Goal: Task Accomplishment & Management: Manage account settings

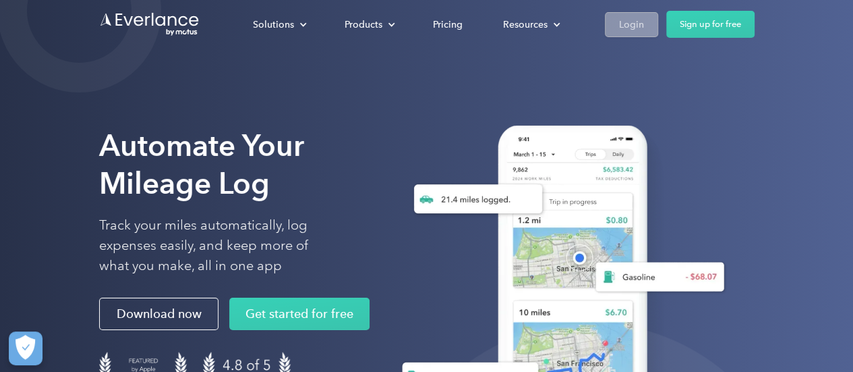
click at [619, 32] on div "Login" at bounding box center [631, 24] width 25 height 17
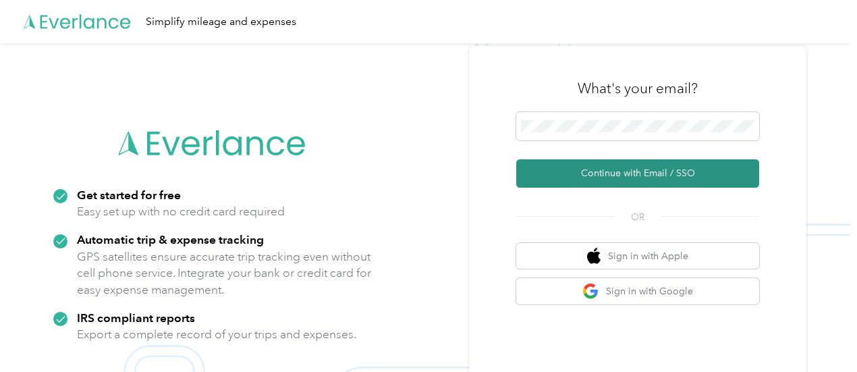
click at [670, 177] on button "Continue with Email / SSO" at bounding box center [637, 173] width 243 height 28
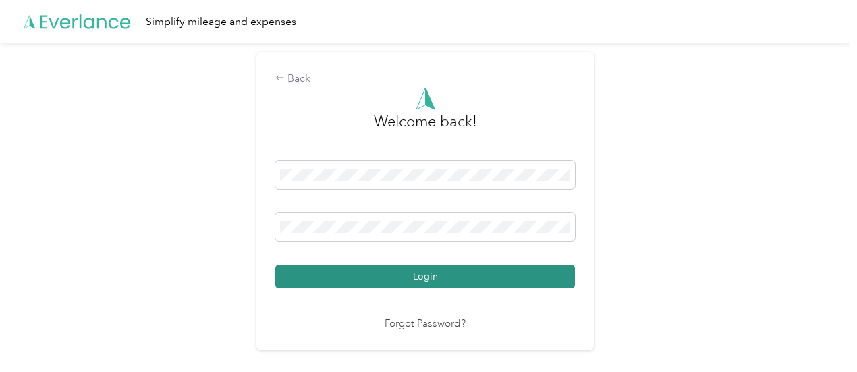
click at [496, 281] on button "Login" at bounding box center [424, 276] width 299 height 24
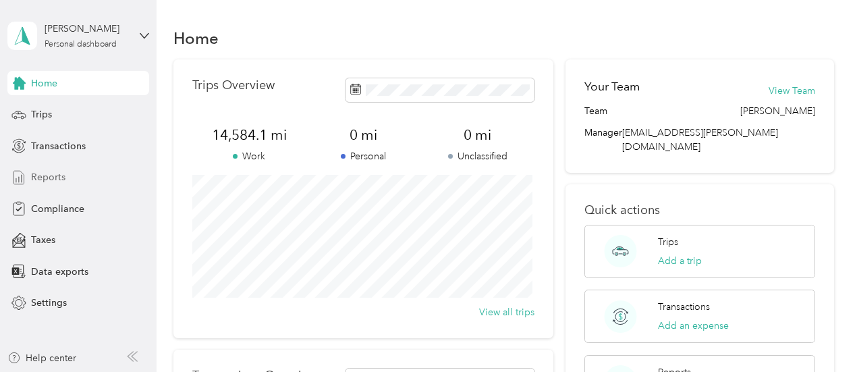
click at [73, 176] on div "Reports" at bounding box center [78, 177] width 142 height 24
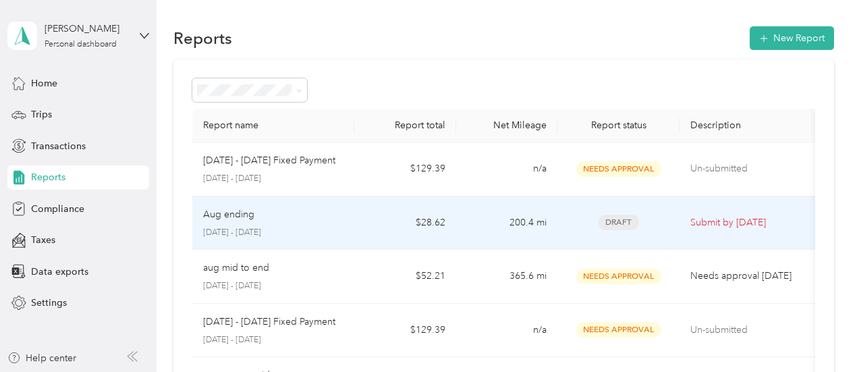
click at [495, 230] on td "200.4 mi" at bounding box center [506, 223] width 101 height 54
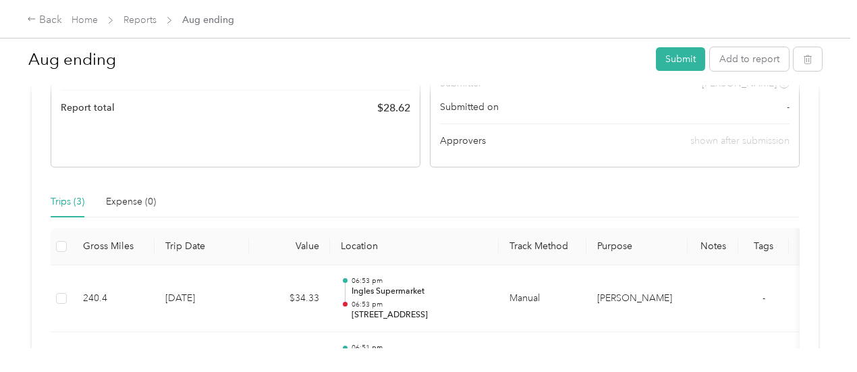
scroll to position [250, 0]
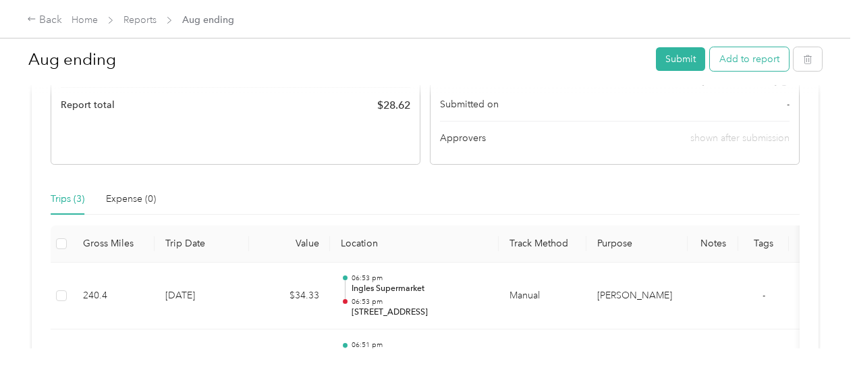
click at [747, 63] on button "Add to report" at bounding box center [749, 59] width 79 height 24
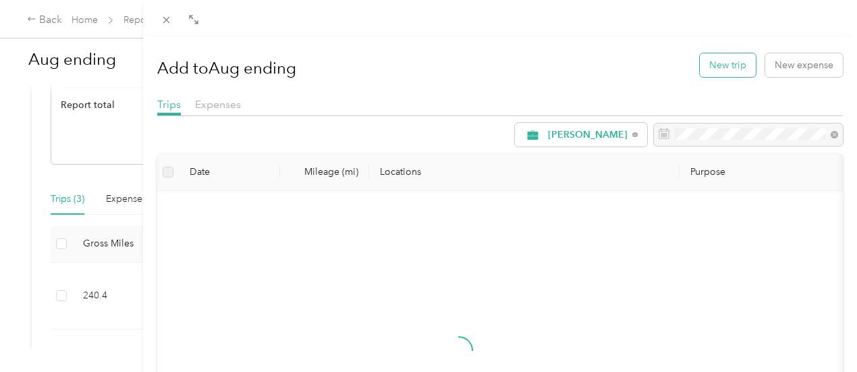
click at [715, 69] on button "New trip" at bounding box center [727, 65] width 56 height 24
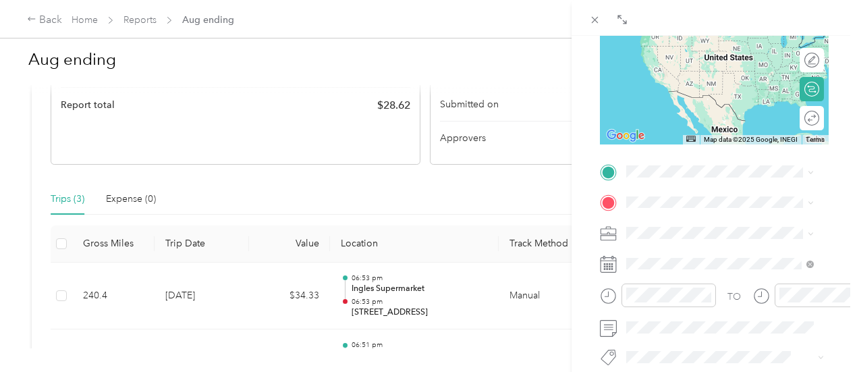
scroll to position [190, 0]
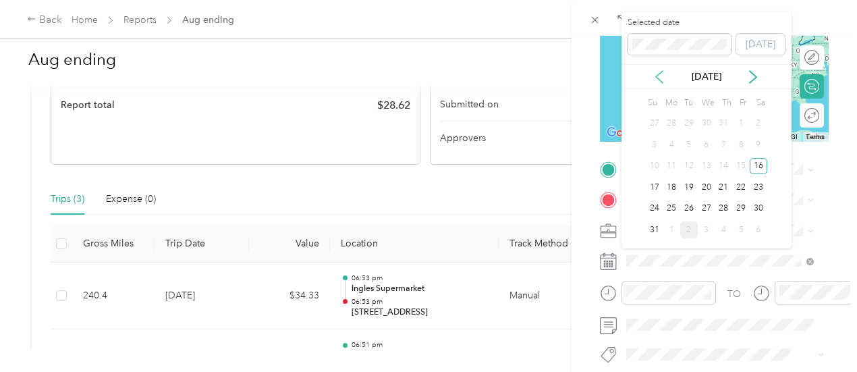
click at [661, 76] on icon at bounding box center [658, 76] width 13 height 13
click at [751, 74] on icon at bounding box center [752, 76] width 13 height 13
click at [671, 119] on div "1" at bounding box center [671, 123] width 18 height 17
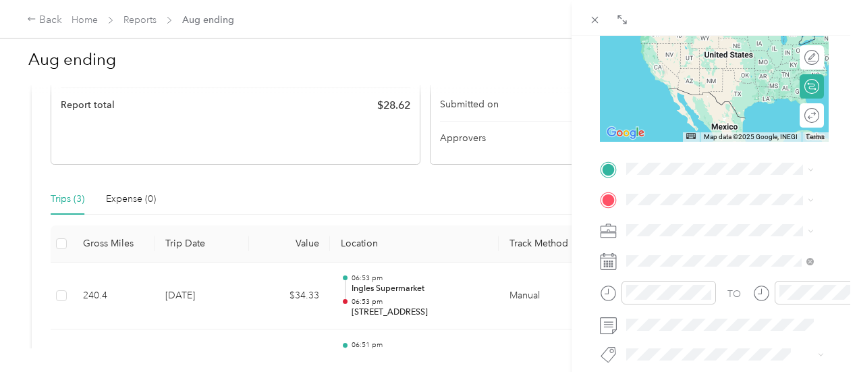
scroll to position [0, 0]
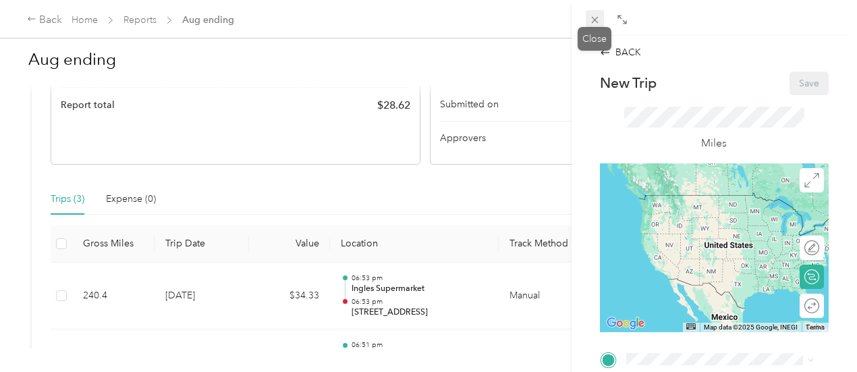
click at [595, 24] on icon at bounding box center [594, 19] width 11 height 11
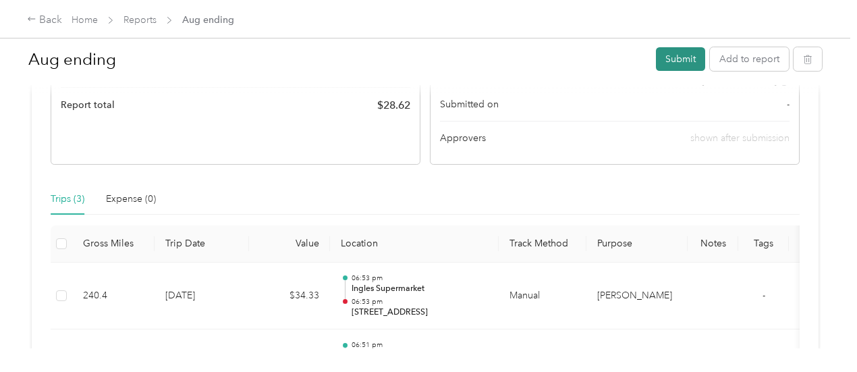
click at [677, 56] on button "Submit" at bounding box center [680, 59] width 49 height 24
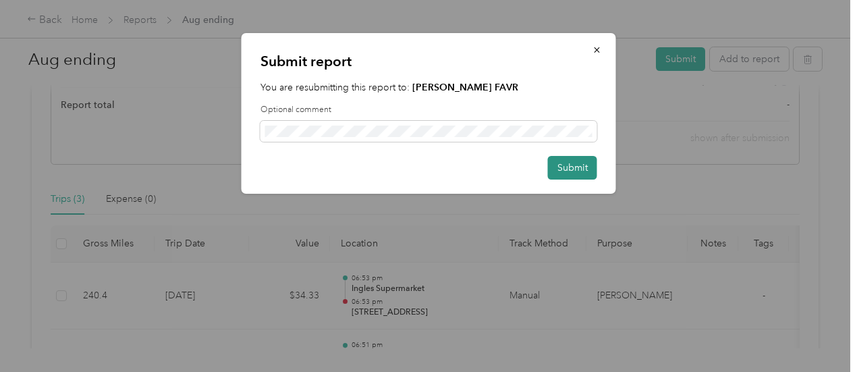
click at [562, 167] on button "Submit" at bounding box center [572, 168] width 49 height 24
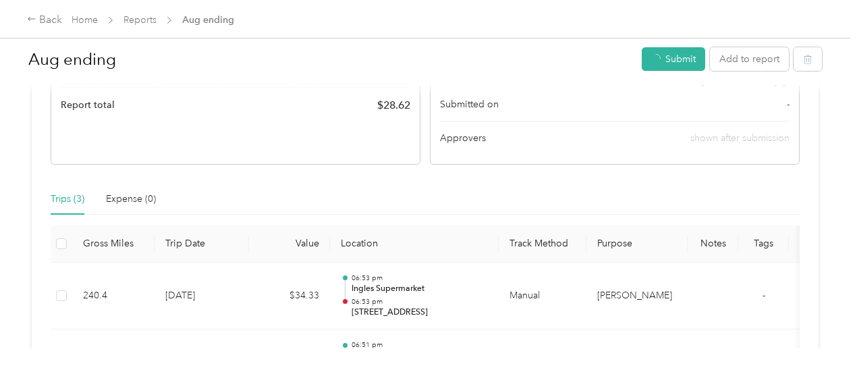
scroll to position [216, 0]
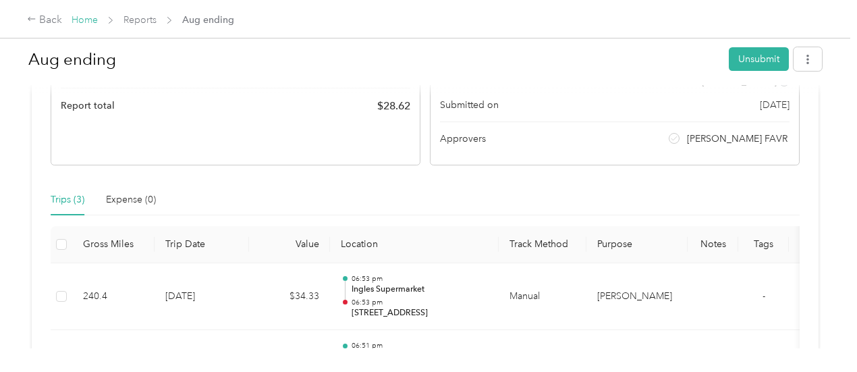
click at [78, 22] on link "Home" at bounding box center [84, 19] width 26 height 11
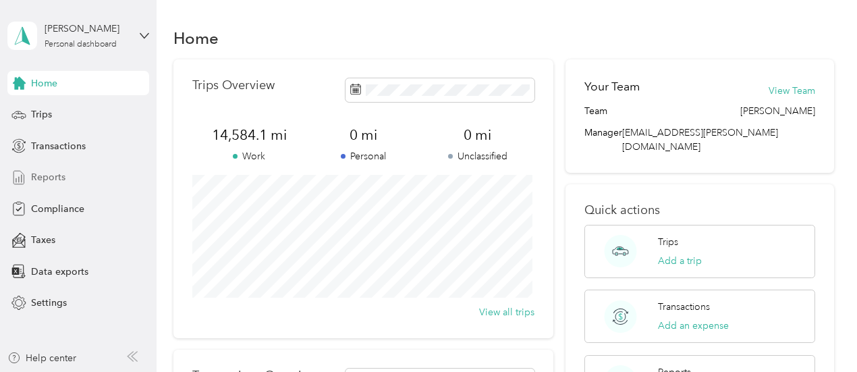
click at [66, 174] on div "Reports" at bounding box center [78, 177] width 142 height 24
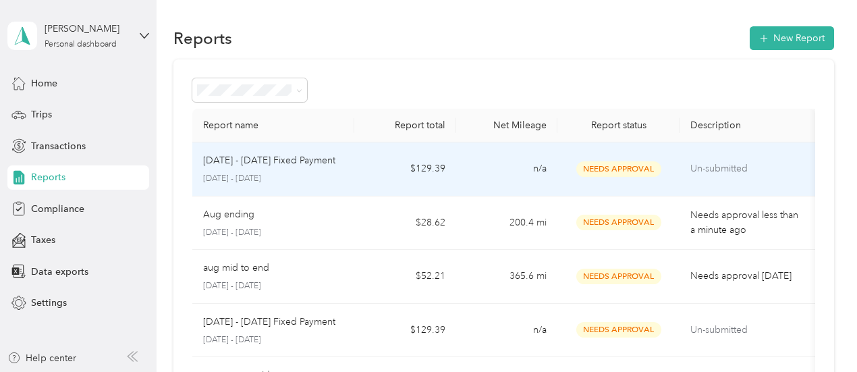
click at [386, 165] on td "$129.39" at bounding box center [404, 169] width 101 height 54
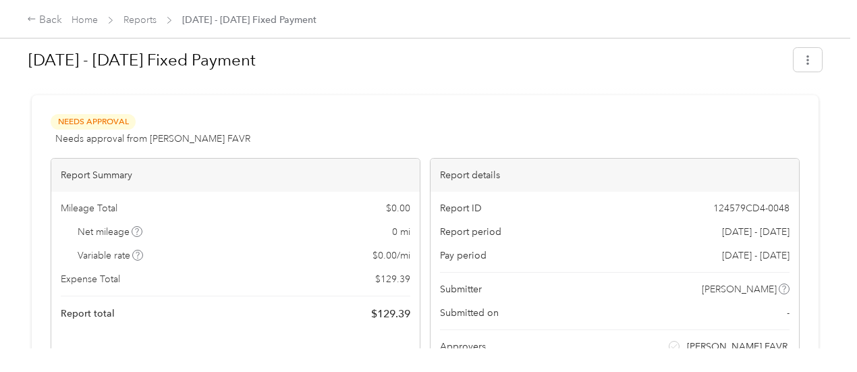
scroll to position [7, 0]
click at [40, 24] on div "Back" at bounding box center [44, 20] width 35 height 16
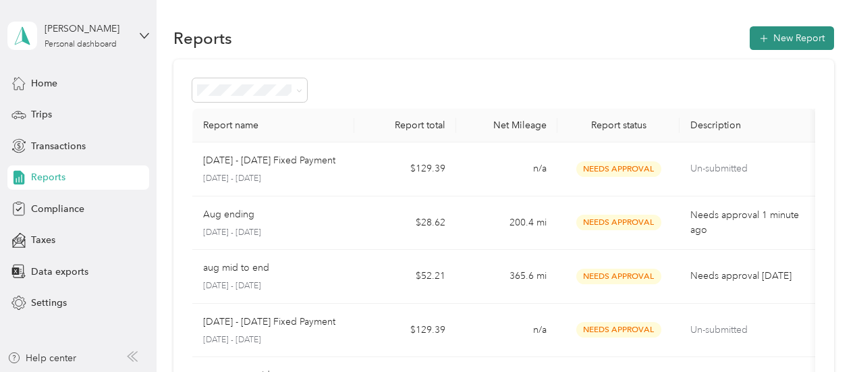
click at [776, 32] on button "New Report" at bounding box center [791, 38] width 84 height 24
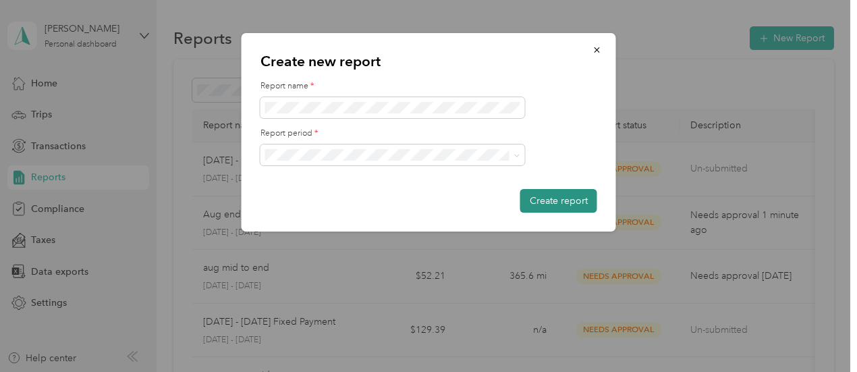
click at [579, 204] on button "Create report" at bounding box center [558, 201] width 77 height 24
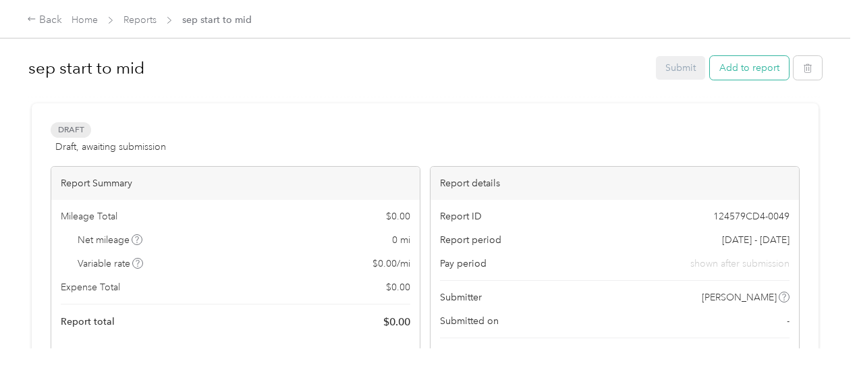
click at [740, 63] on button "Add to report" at bounding box center [749, 68] width 79 height 24
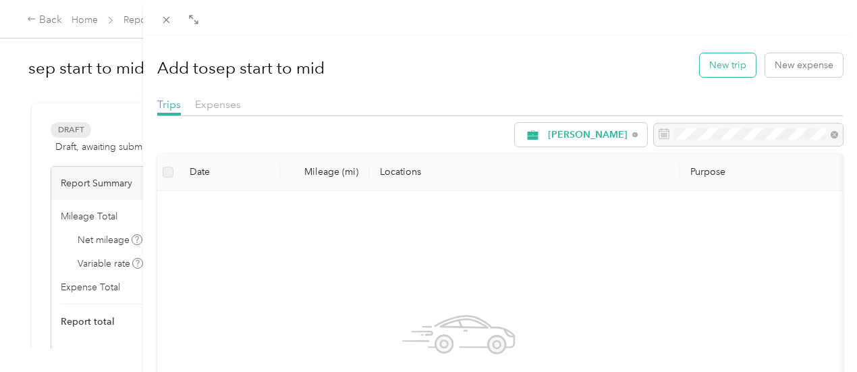
click at [730, 64] on button "New trip" at bounding box center [727, 65] width 56 height 24
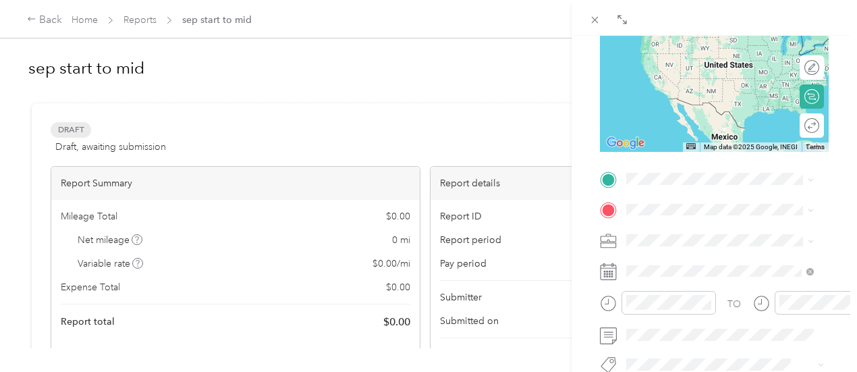
scroll to position [185, 0]
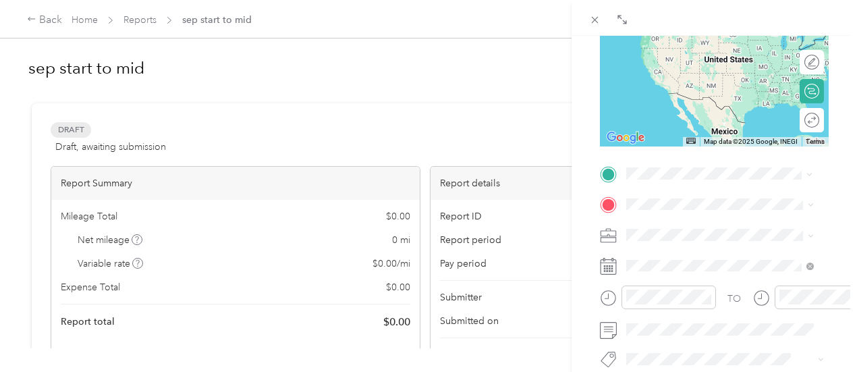
click at [724, 227] on span "129 Ford Street Monticello, Georgia 31064, United States" at bounding box center [718, 221] width 135 height 12
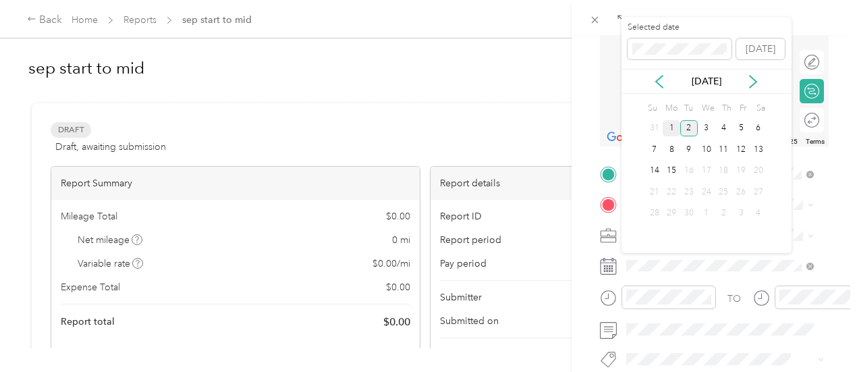
click at [674, 127] on div "1" at bounding box center [671, 128] width 18 height 17
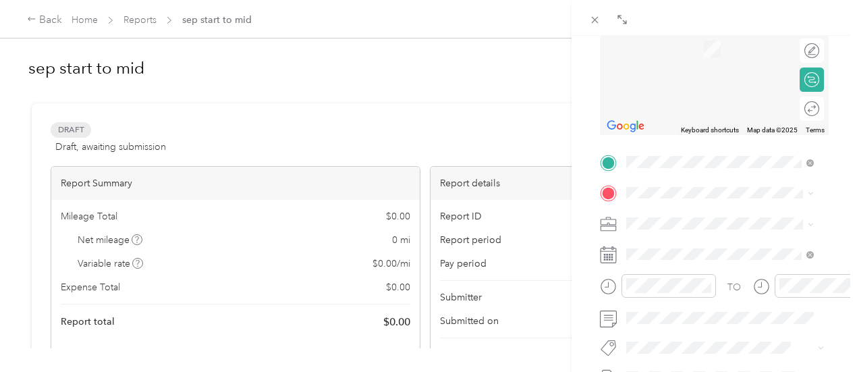
scroll to position [198, 0]
click at [677, 36] on span "100 Cooley Way Villa Rica, Georgia 30180, United States" at bounding box center [729, 33] width 157 height 24
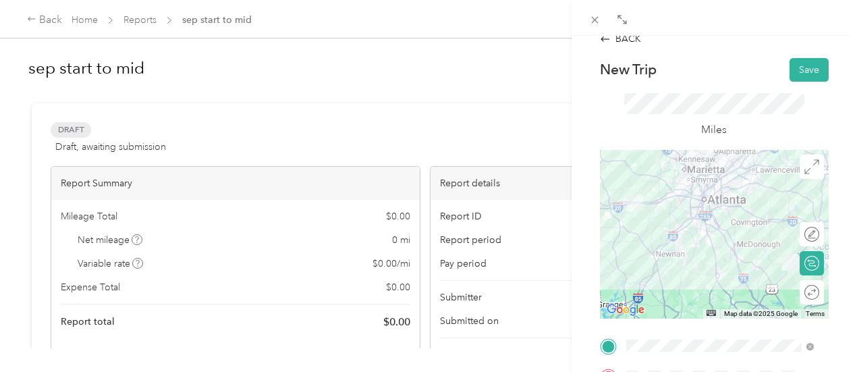
scroll to position [15, 0]
click at [705, 223] on div at bounding box center [714, 232] width 229 height 169
click at [751, 237] on div at bounding box center [714, 232] width 229 height 169
click at [751, 242] on div at bounding box center [714, 232] width 229 height 169
click at [753, 237] on div at bounding box center [714, 232] width 229 height 169
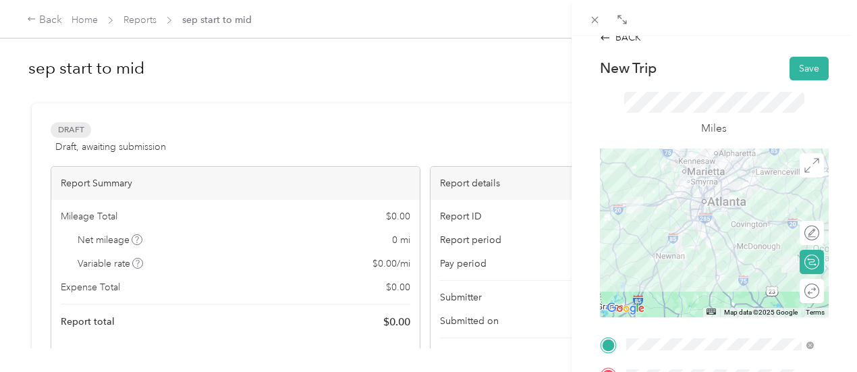
click at [746, 228] on div at bounding box center [714, 232] width 229 height 169
click at [774, 223] on div at bounding box center [714, 232] width 229 height 169
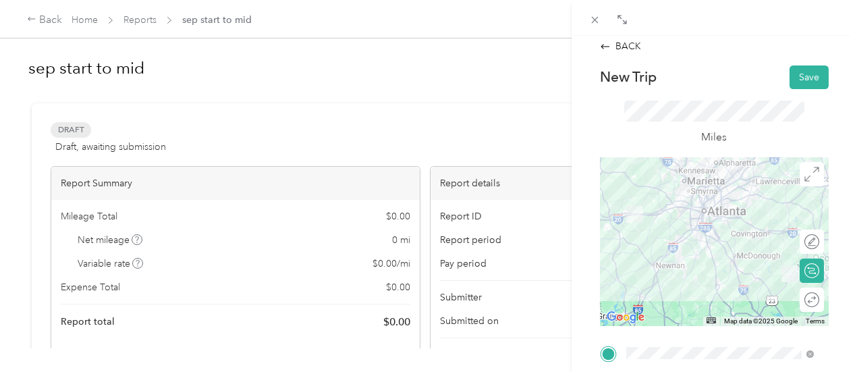
scroll to position [0, 0]
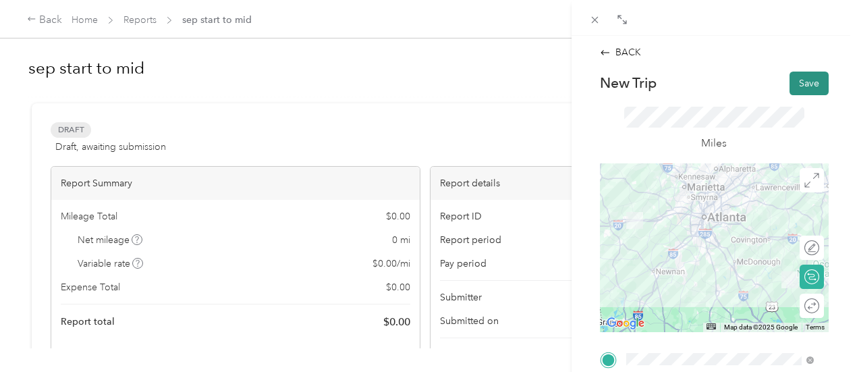
click at [790, 80] on button "Save" at bounding box center [808, 83] width 39 height 24
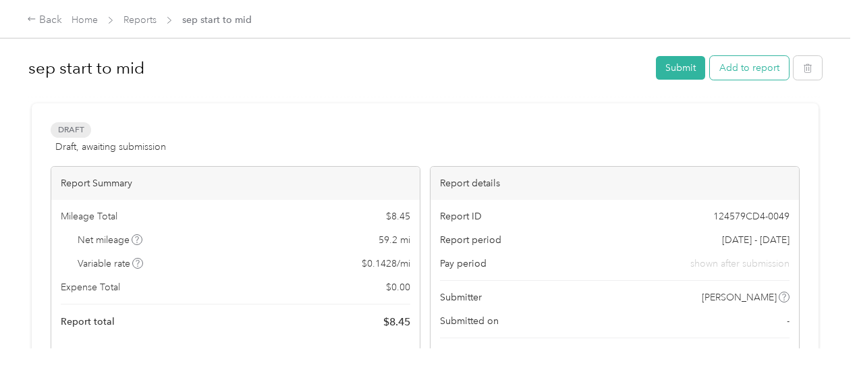
click at [753, 73] on button "Add to report" at bounding box center [749, 68] width 79 height 24
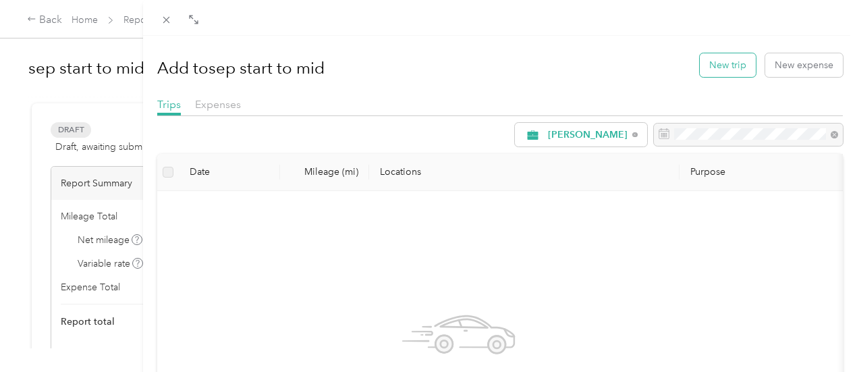
click at [722, 71] on button "New trip" at bounding box center [727, 65] width 56 height 24
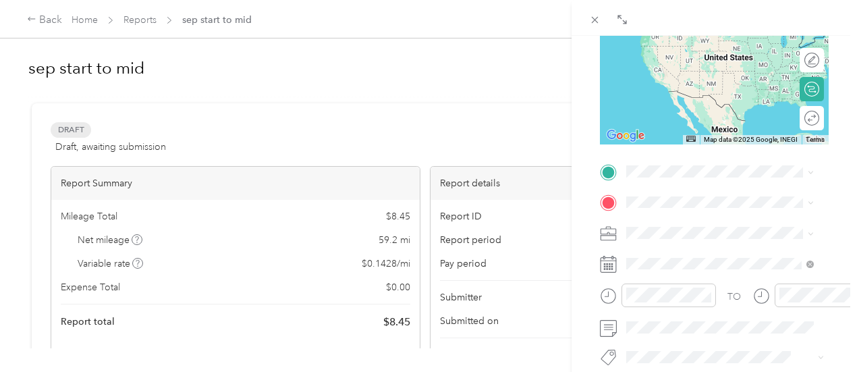
scroll to position [197, 0]
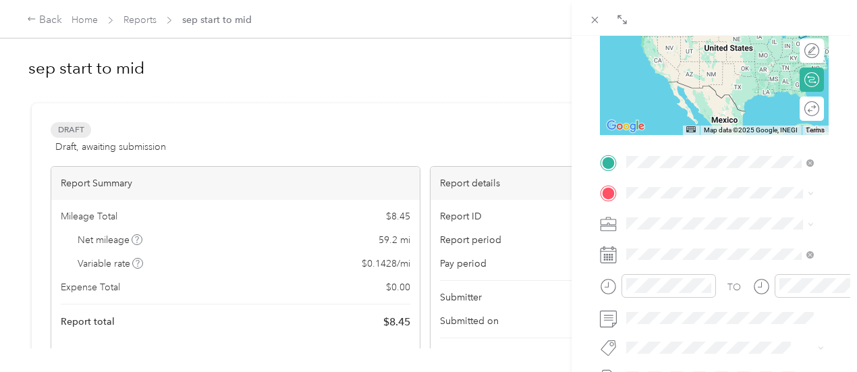
click at [667, 214] on span "100 Cooley Way Villa Rica, Georgia 30180, United States" at bounding box center [729, 216] width 157 height 24
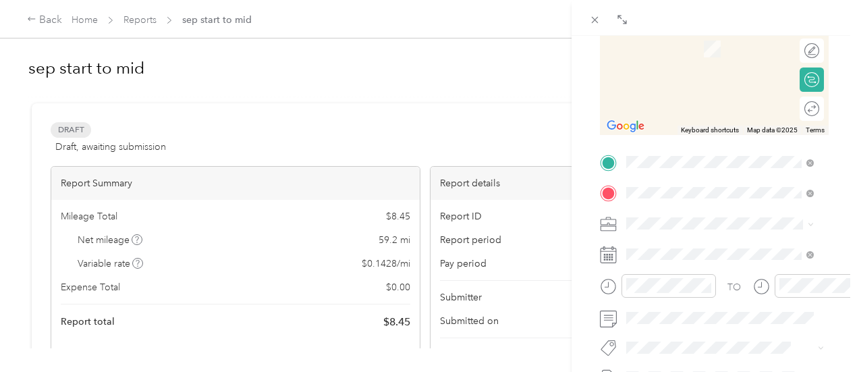
scroll to position [0, 0]
click at [724, 31] on span "1100 Nathan Dean Parkway Rockmart, Georgia 30153, United States" at bounding box center [729, 34] width 157 height 24
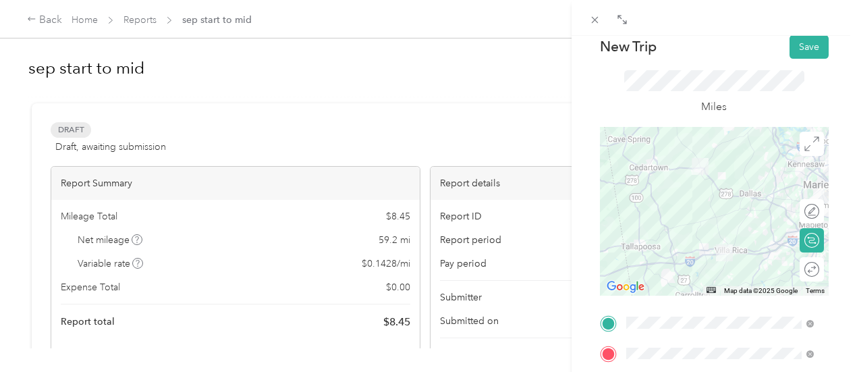
scroll to position [35, 0]
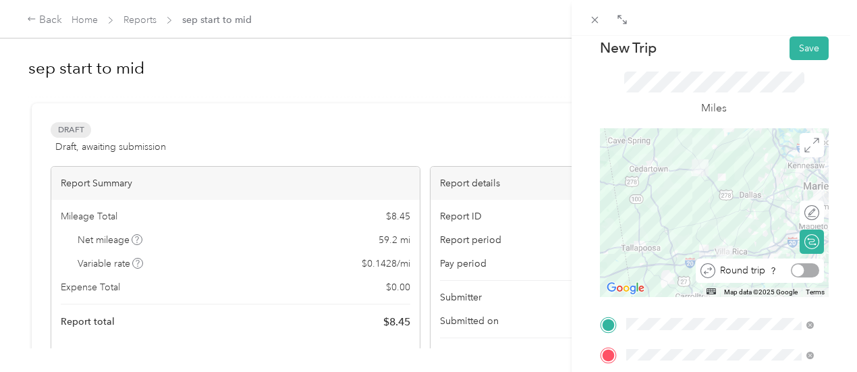
click at [803, 272] on div at bounding box center [804, 270] width 28 height 14
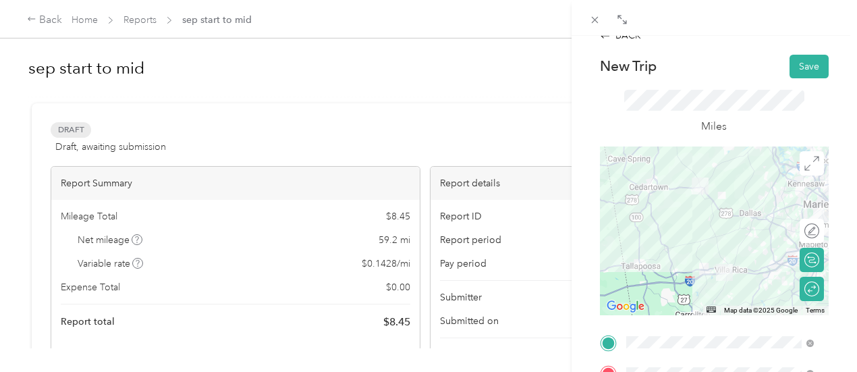
scroll to position [16, 0]
click at [805, 65] on button "Save" at bounding box center [808, 68] width 39 height 24
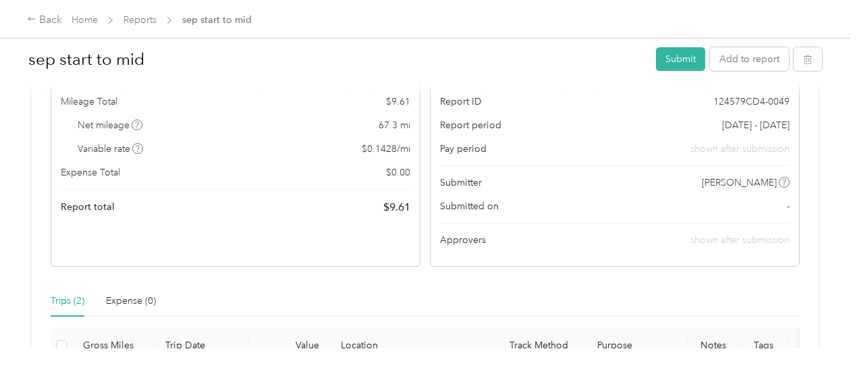
scroll to position [112, 0]
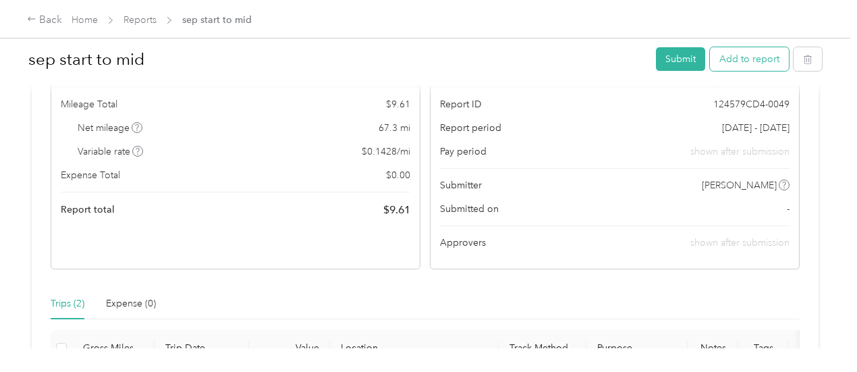
click at [745, 61] on button "Add to report" at bounding box center [749, 59] width 79 height 24
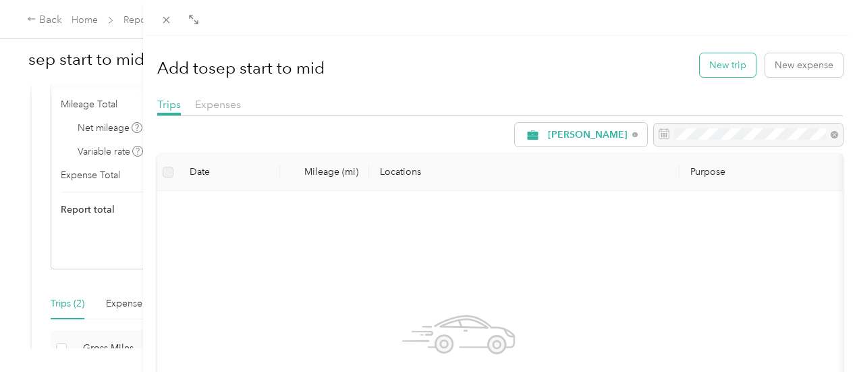
click at [730, 61] on button "New trip" at bounding box center [727, 65] width 56 height 24
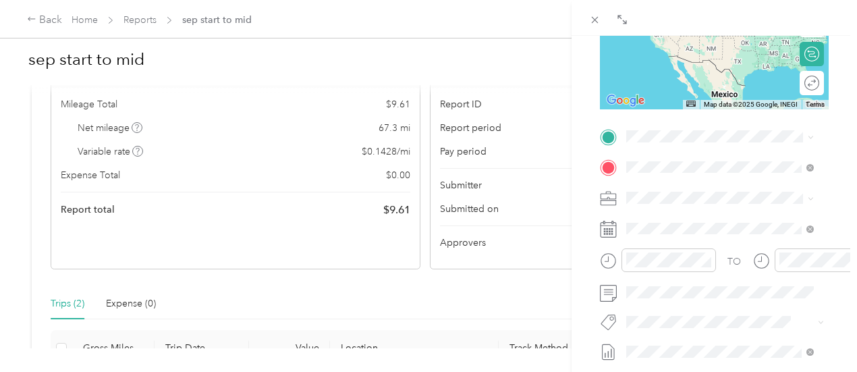
click at [683, 218] on span "1100 Nathan Dean Parkway Rockmart, Georgia 30153, United States" at bounding box center [729, 222] width 157 height 24
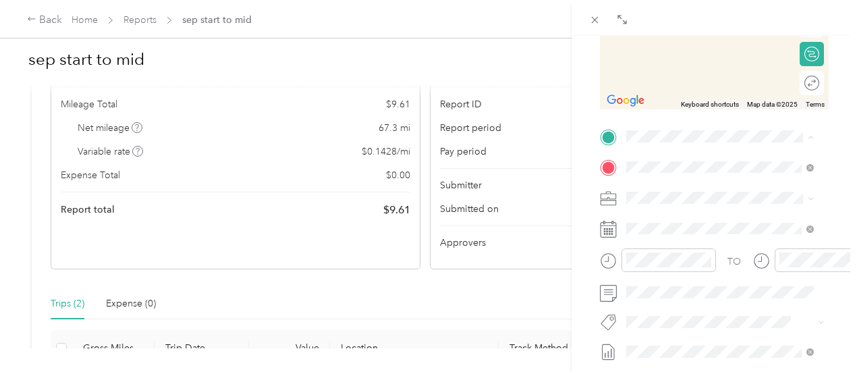
click at [669, 183] on span "100 Cooley Way Villa Rica, Georgia 30180, United States" at bounding box center [729, 191] width 157 height 24
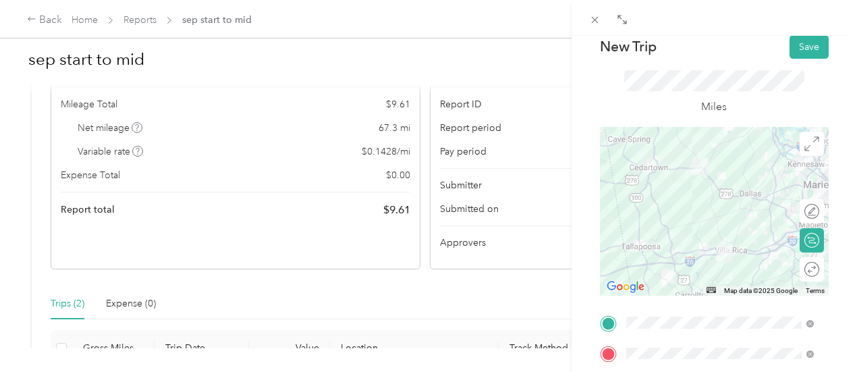
scroll to position [36, 0]
click at [801, 268] on div at bounding box center [804, 269] width 28 height 14
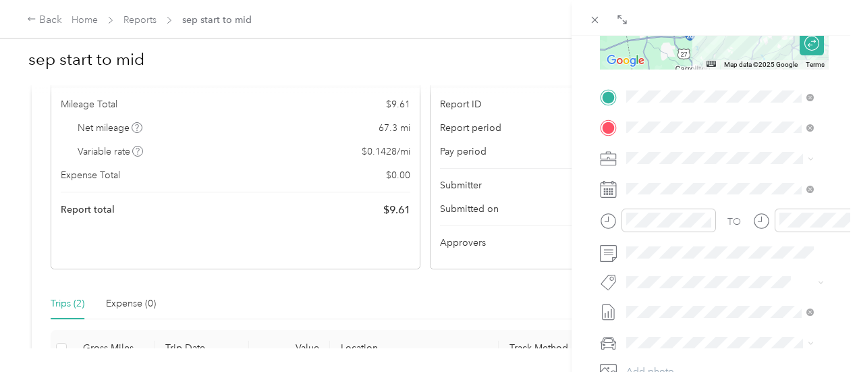
scroll to position [263, 0]
click at [716, 180] on span at bounding box center [724, 188] width 207 height 22
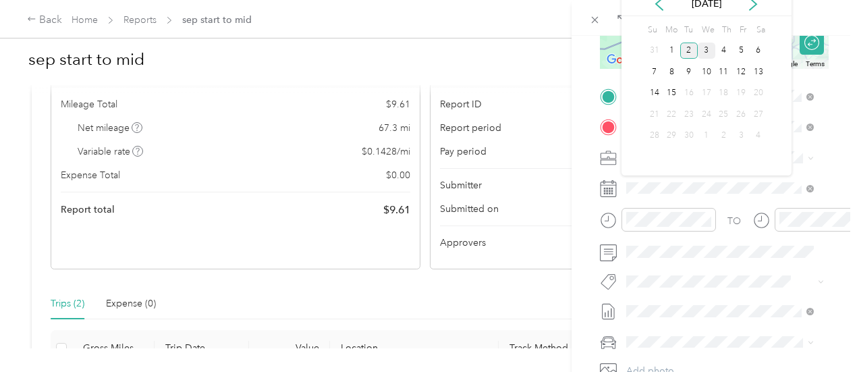
click at [708, 51] on div "3" at bounding box center [706, 50] width 18 height 17
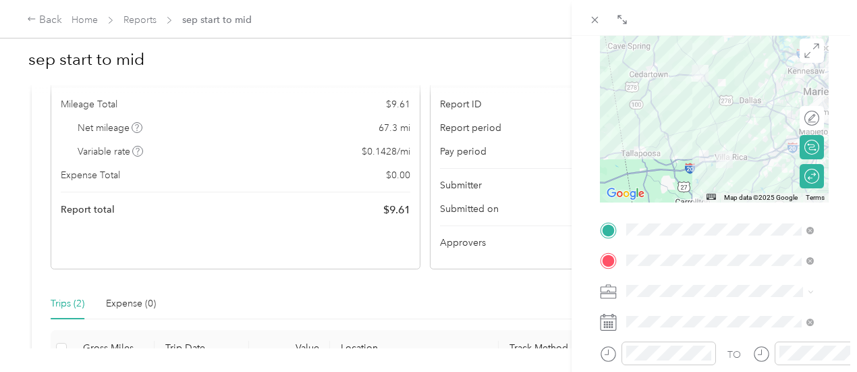
scroll to position [0, 0]
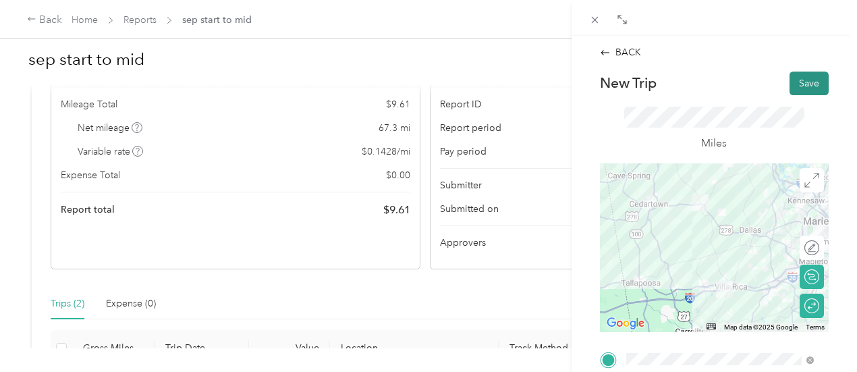
click at [803, 80] on button "Save" at bounding box center [808, 83] width 39 height 24
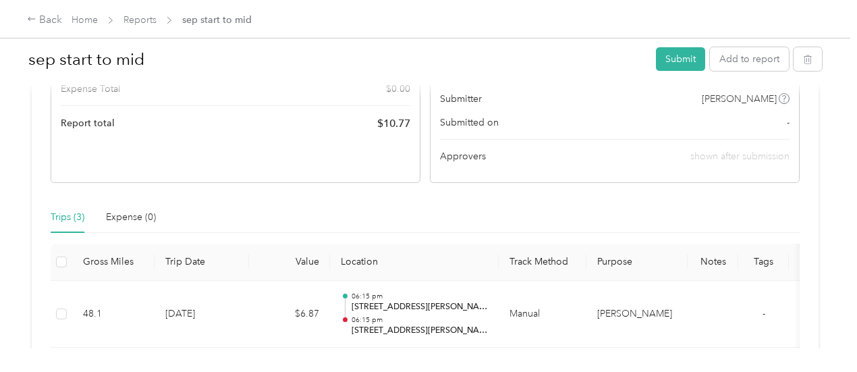
scroll to position [197, 0]
click at [752, 59] on button "Add to report" at bounding box center [749, 59] width 79 height 24
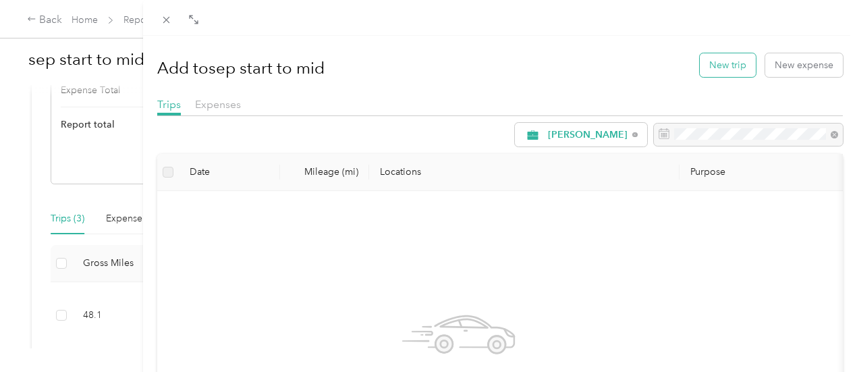
click at [734, 69] on button "New trip" at bounding box center [727, 65] width 56 height 24
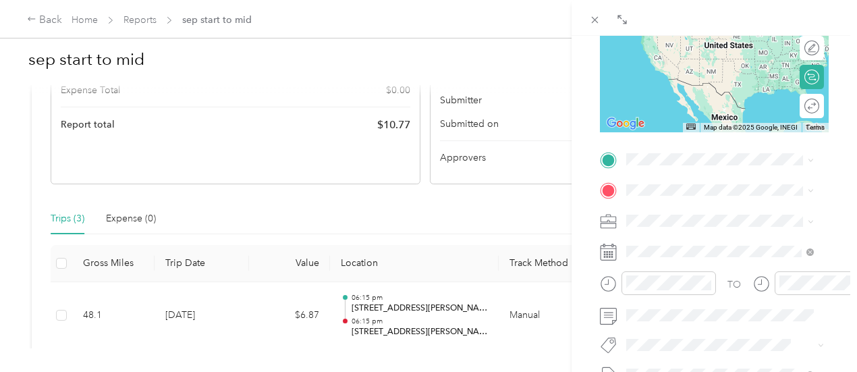
scroll to position [202, 0]
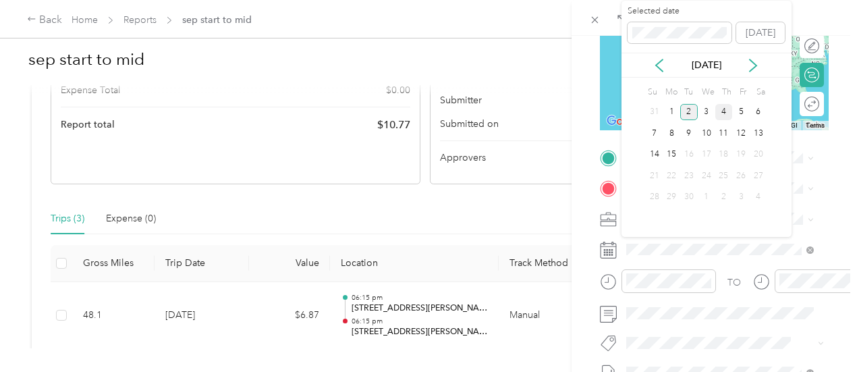
click at [720, 109] on div "4" at bounding box center [724, 112] width 18 height 17
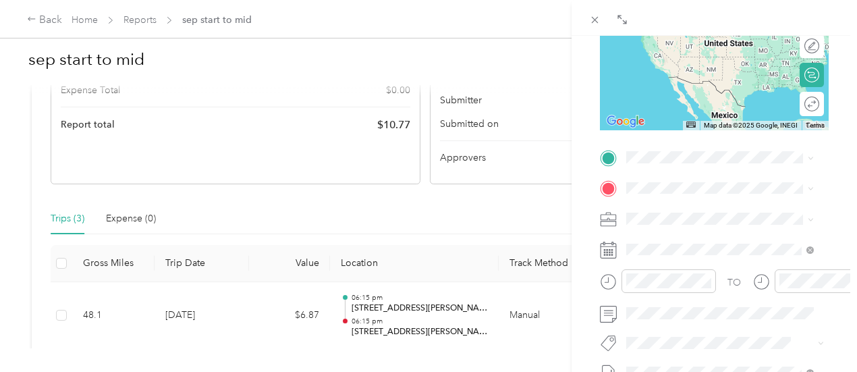
click at [671, 204] on div "TO Add photo" at bounding box center [714, 309] width 229 height 326
click at [683, 200] on span "100 Cooley Way Villa Rica, Georgia 30180, United States" at bounding box center [729, 212] width 157 height 24
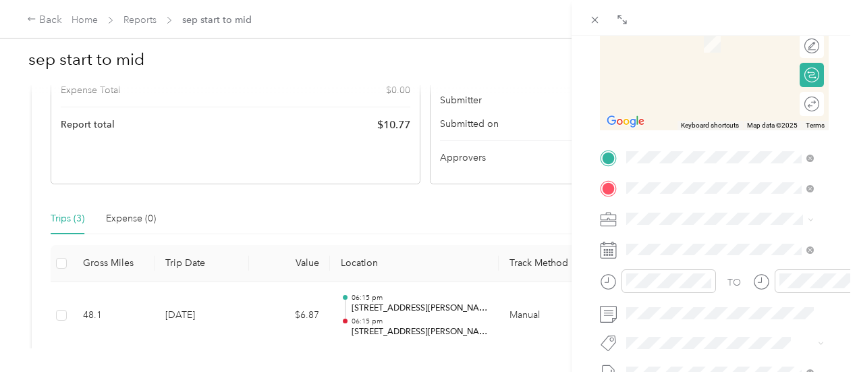
scroll to position [0, 0]
click at [688, 24] on span "1100 Nathan Dean Parkway Rockmart, Georgia 30153, United States" at bounding box center [729, 30] width 157 height 24
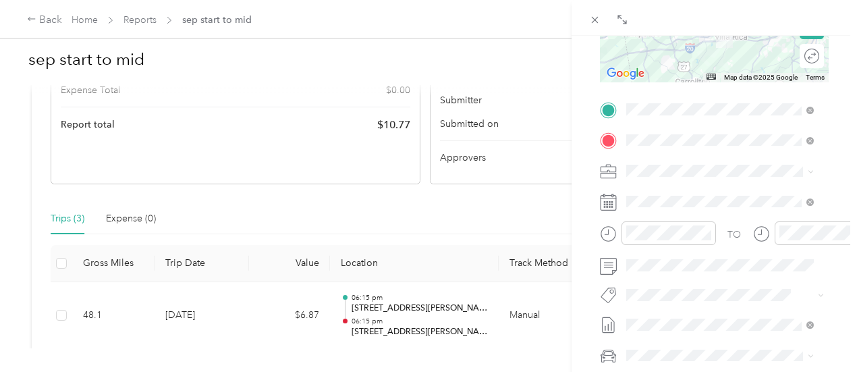
scroll to position [251, 0]
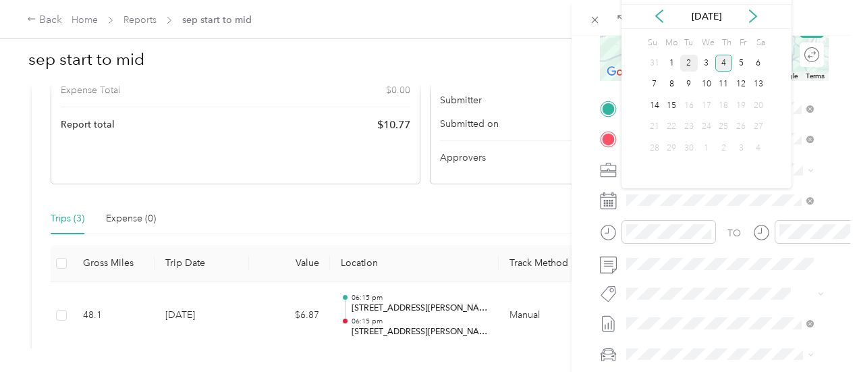
click at [722, 61] on div "4" at bounding box center [724, 63] width 18 height 17
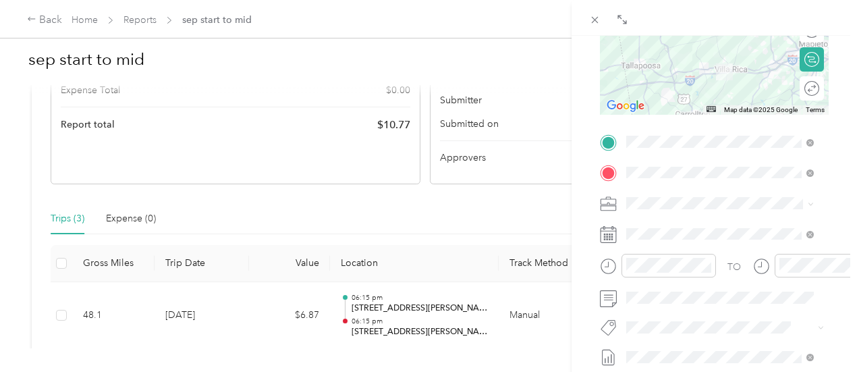
scroll to position [0, 0]
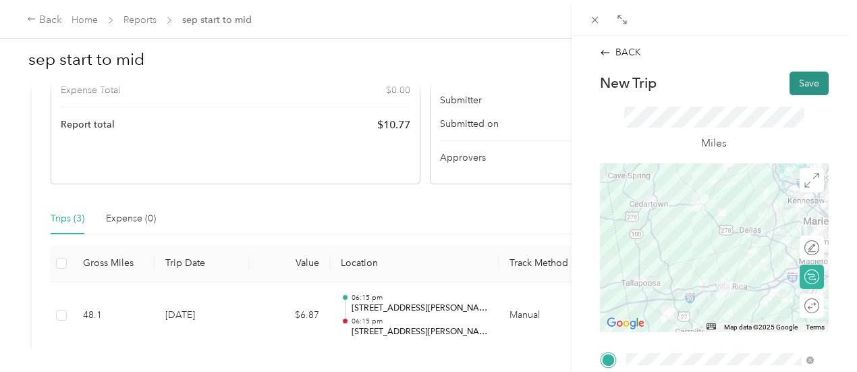
click at [793, 82] on button "Save" at bounding box center [808, 83] width 39 height 24
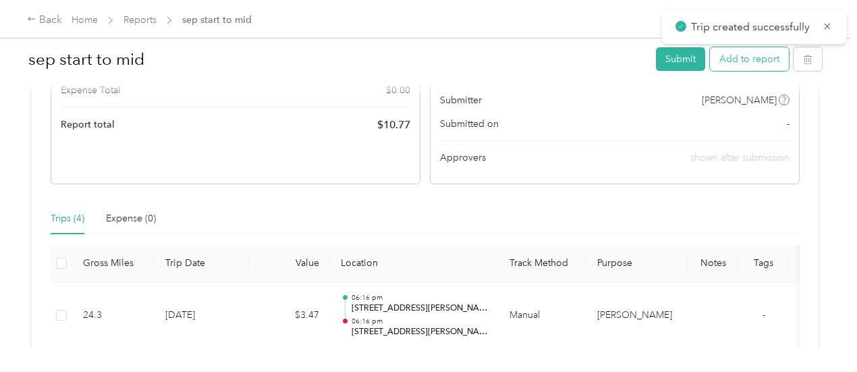
click at [745, 61] on button "Add to report" at bounding box center [749, 59] width 79 height 24
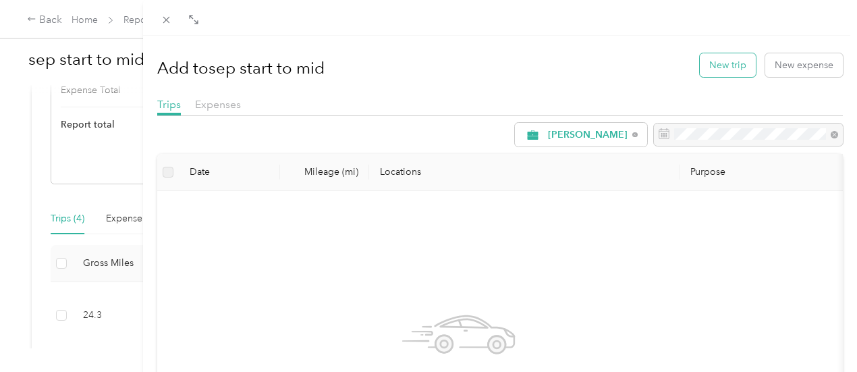
click at [730, 64] on button "New trip" at bounding box center [727, 65] width 56 height 24
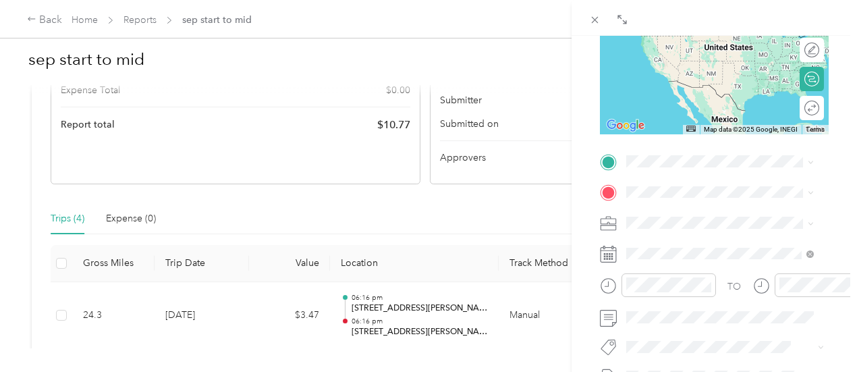
scroll to position [204, 0]
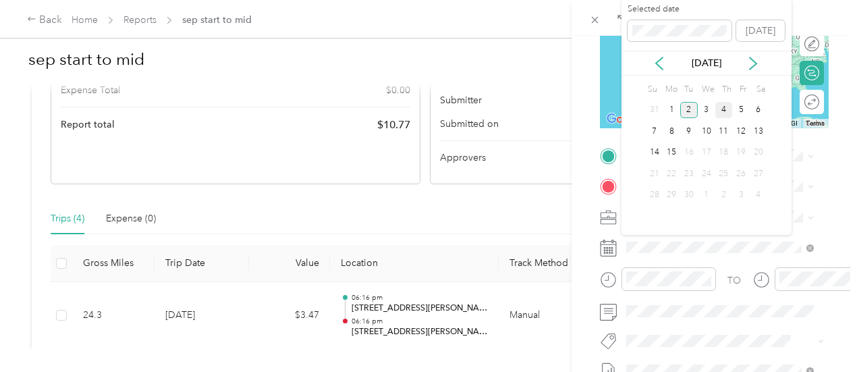
click at [723, 110] on div "4" at bounding box center [724, 110] width 18 height 17
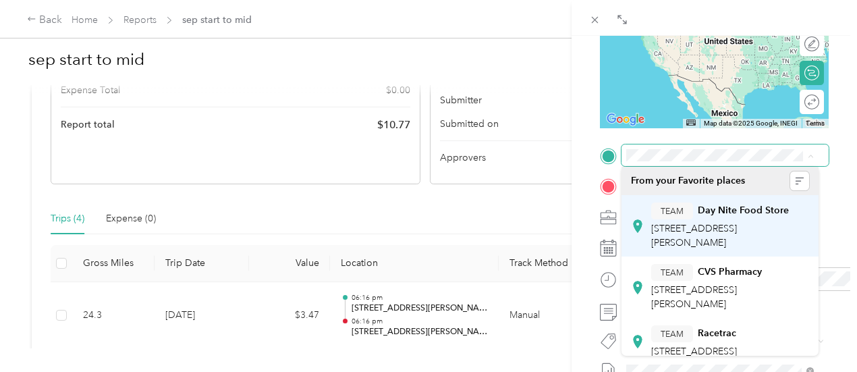
scroll to position [0, 29]
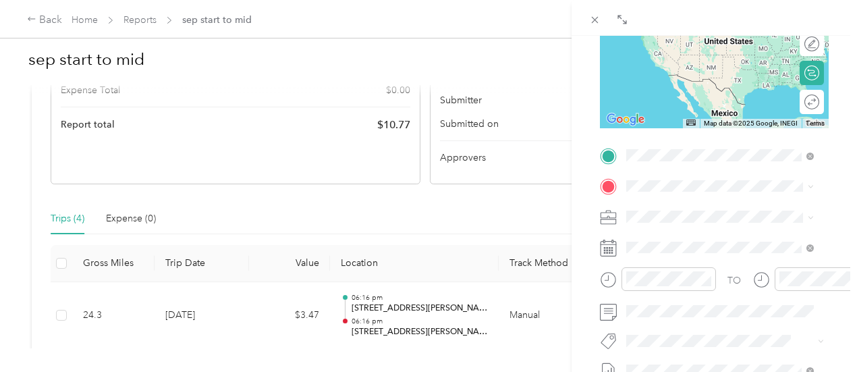
click at [677, 202] on span "1100 Nathan Dean Parkway Rockmart, Georgia 30153, United States" at bounding box center [729, 210] width 157 height 24
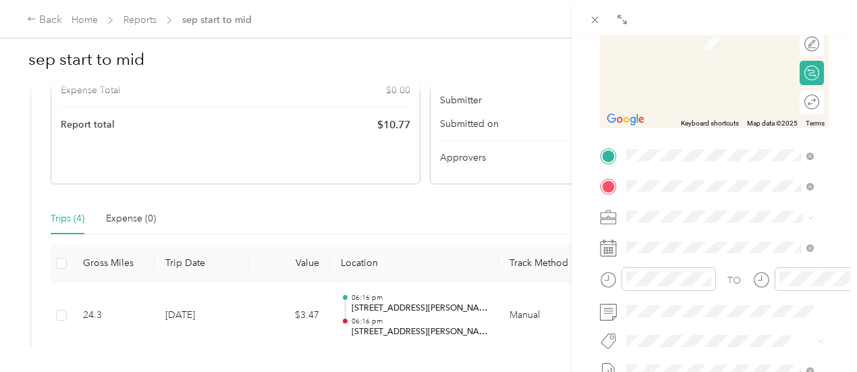
click at [701, 240] on span "129 Ford Street Monticello, Georgia 31064, United States" at bounding box center [718, 234] width 135 height 12
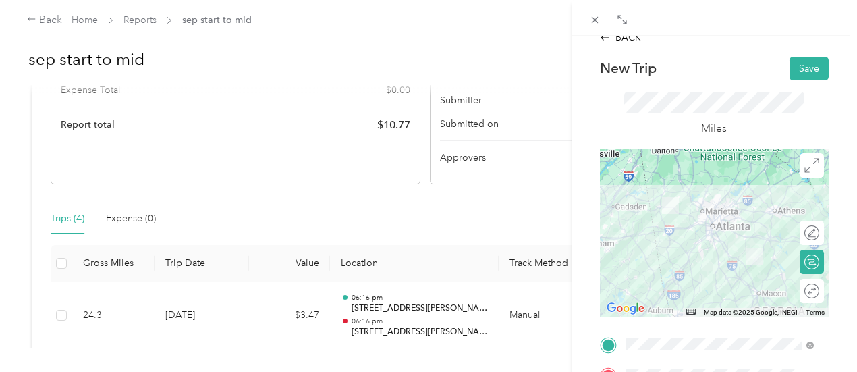
scroll to position [18, 0]
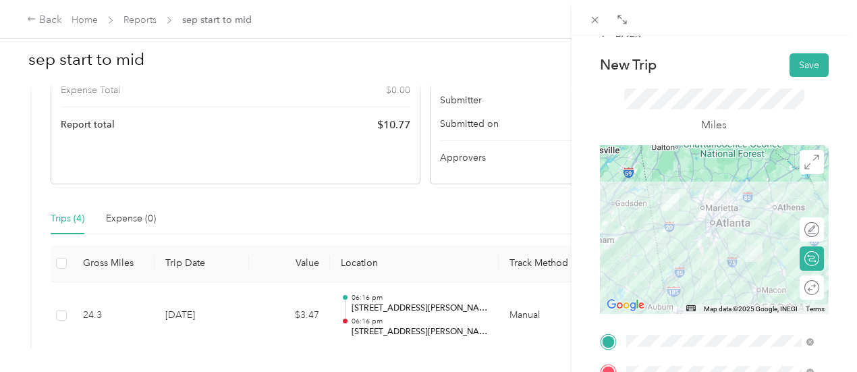
click at [722, 254] on div at bounding box center [714, 229] width 229 height 169
click at [728, 234] on div at bounding box center [714, 229] width 229 height 169
click at [745, 233] on div at bounding box center [714, 229] width 229 height 169
click at [724, 249] on div at bounding box center [714, 229] width 229 height 169
click at [721, 252] on div at bounding box center [714, 229] width 229 height 169
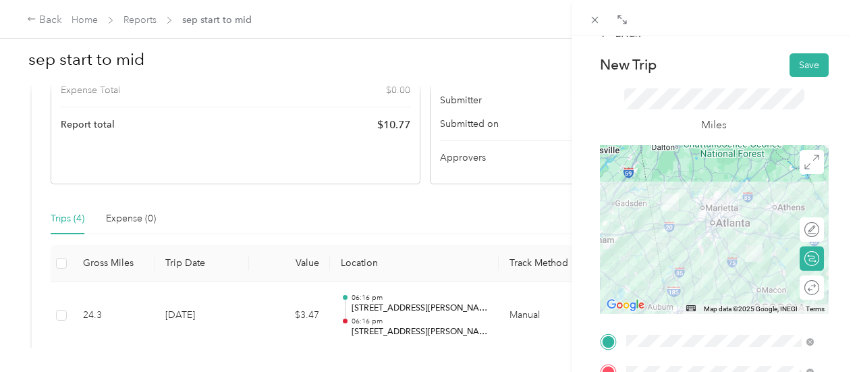
click at [721, 248] on div at bounding box center [714, 229] width 229 height 169
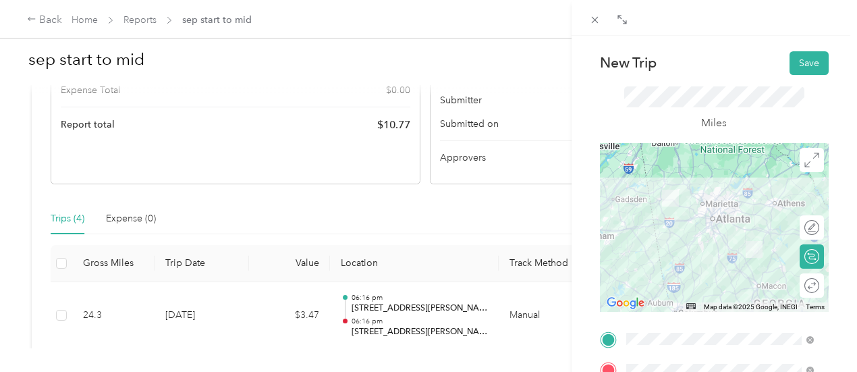
scroll to position [0, 0]
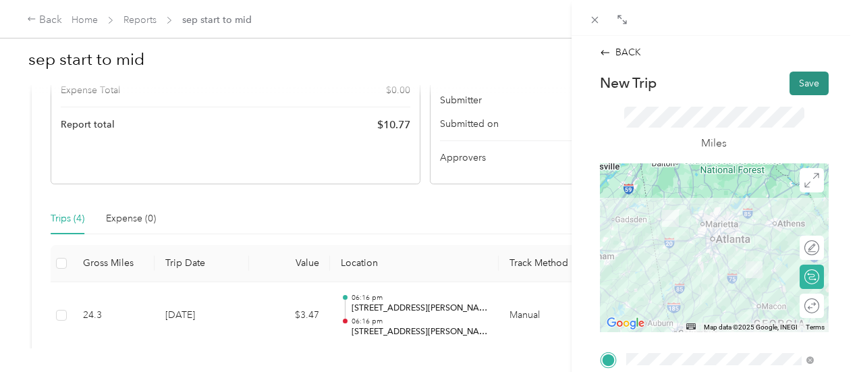
click at [799, 80] on button "Save" at bounding box center [808, 83] width 39 height 24
